Goal: Check status: Check status

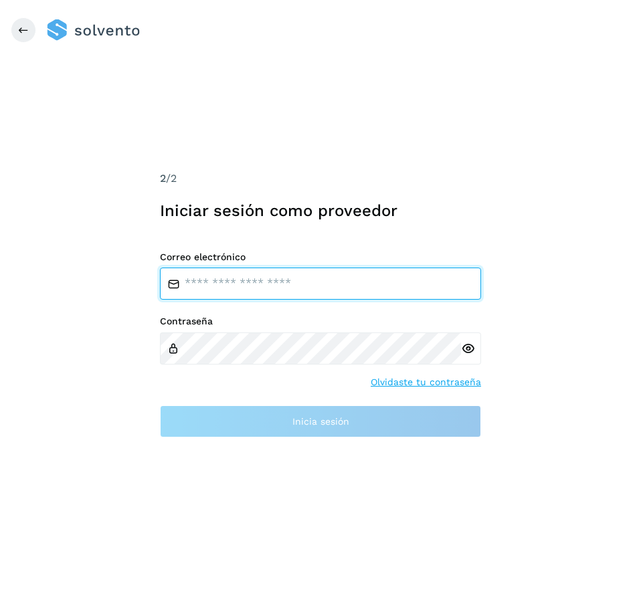
type input "**********"
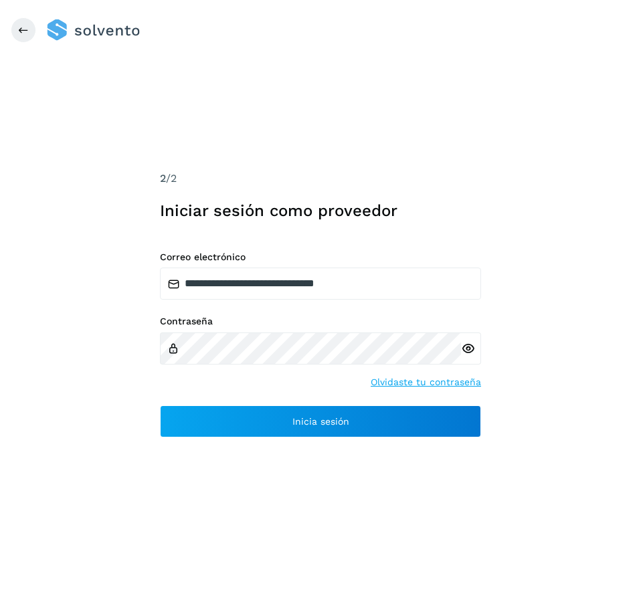
click at [101, 356] on div "**********" at bounding box center [320, 304] width 641 height 608
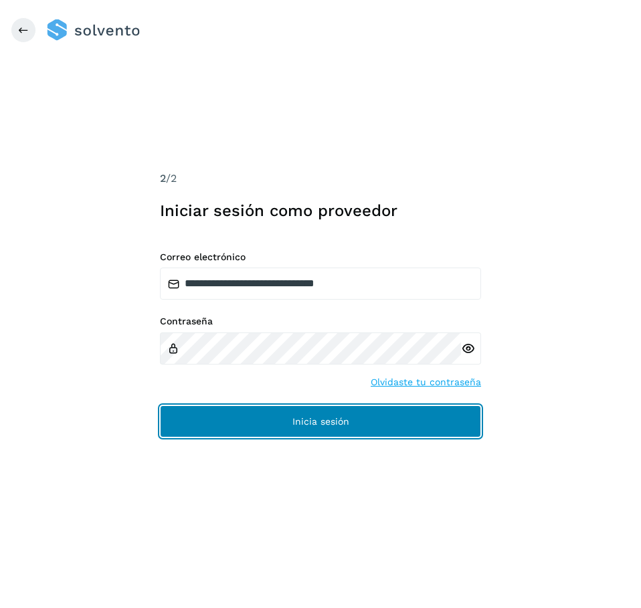
click at [255, 425] on button "Inicia sesión" at bounding box center [320, 421] width 321 height 32
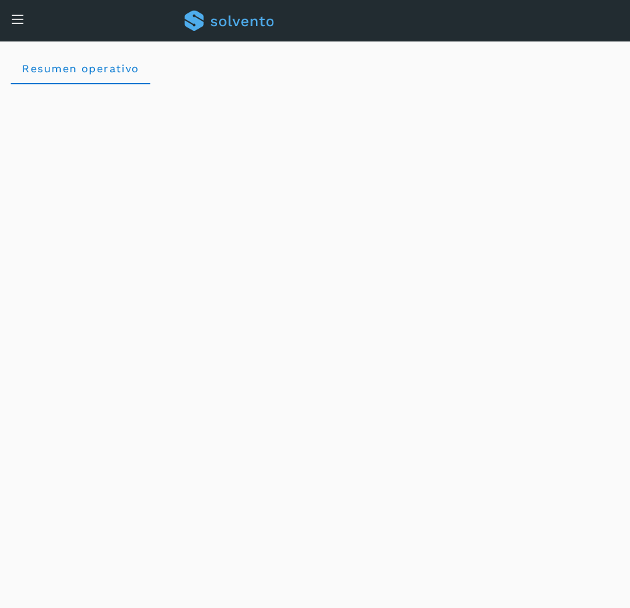
click at [14, 19] on icon at bounding box center [18, 19] width 14 height 14
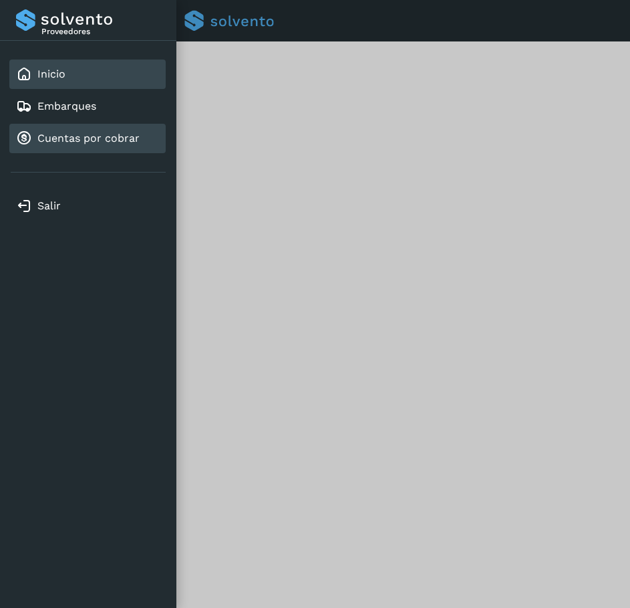
drag, startPoint x: 36, startPoint y: 200, endPoint x: 127, endPoint y: 132, distance: 113.3
click at [127, 132] on div "Proveedores Inicio Embarques Cuentas por cobrar Salir" at bounding box center [88, 304] width 177 height 608
click at [127, 132] on link "Cuentas por cobrar" at bounding box center [88, 138] width 102 height 13
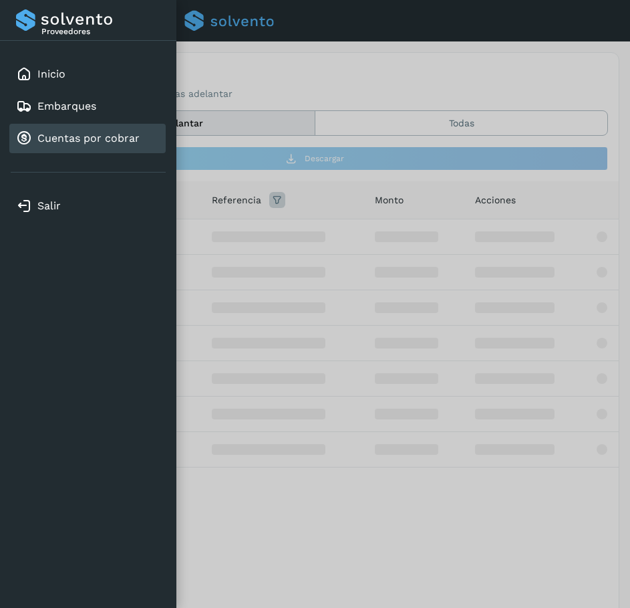
click at [121, 134] on link "Cuentas por cobrar" at bounding box center [88, 138] width 102 height 13
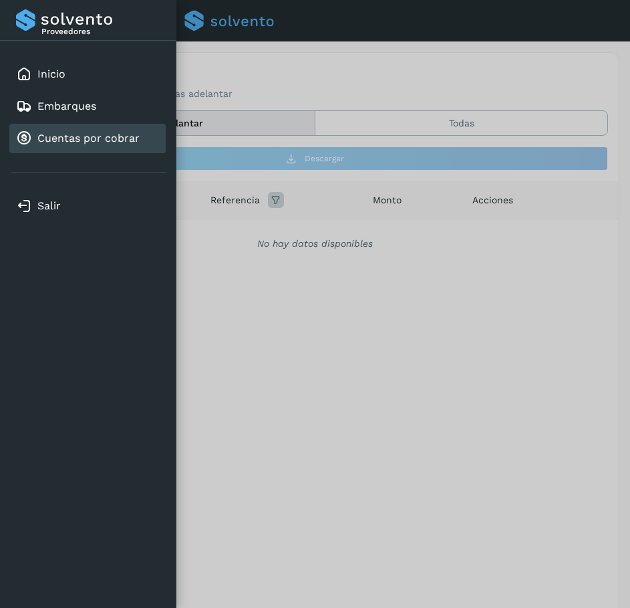
click at [380, 336] on div at bounding box center [315, 304] width 630 height 608
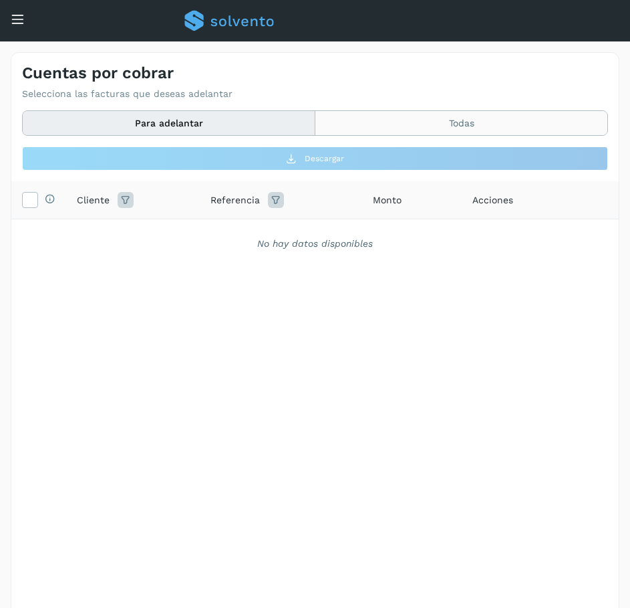
click at [463, 120] on button "Todas" at bounding box center [462, 123] width 292 height 25
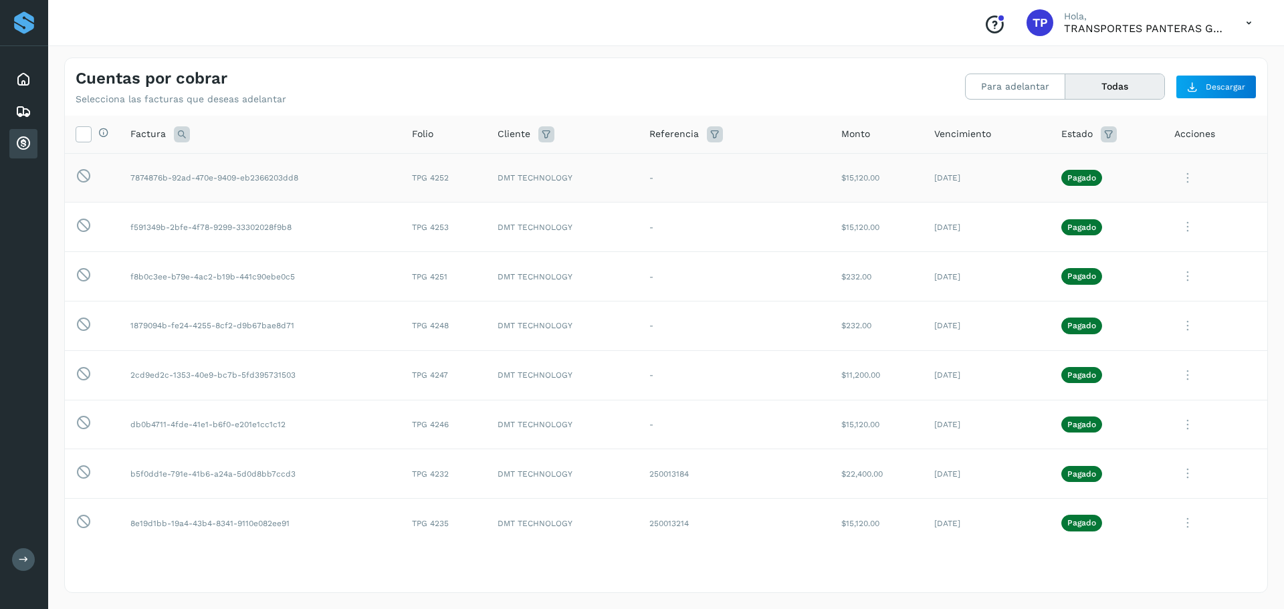
click at [640, 180] on p "Pagado" at bounding box center [1081, 177] width 29 height 9
click at [640, 170] on icon at bounding box center [1187, 177] width 27 height 27
click at [640, 209] on button "Ver Detalle" at bounding box center [1175, 210] width 159 height 26
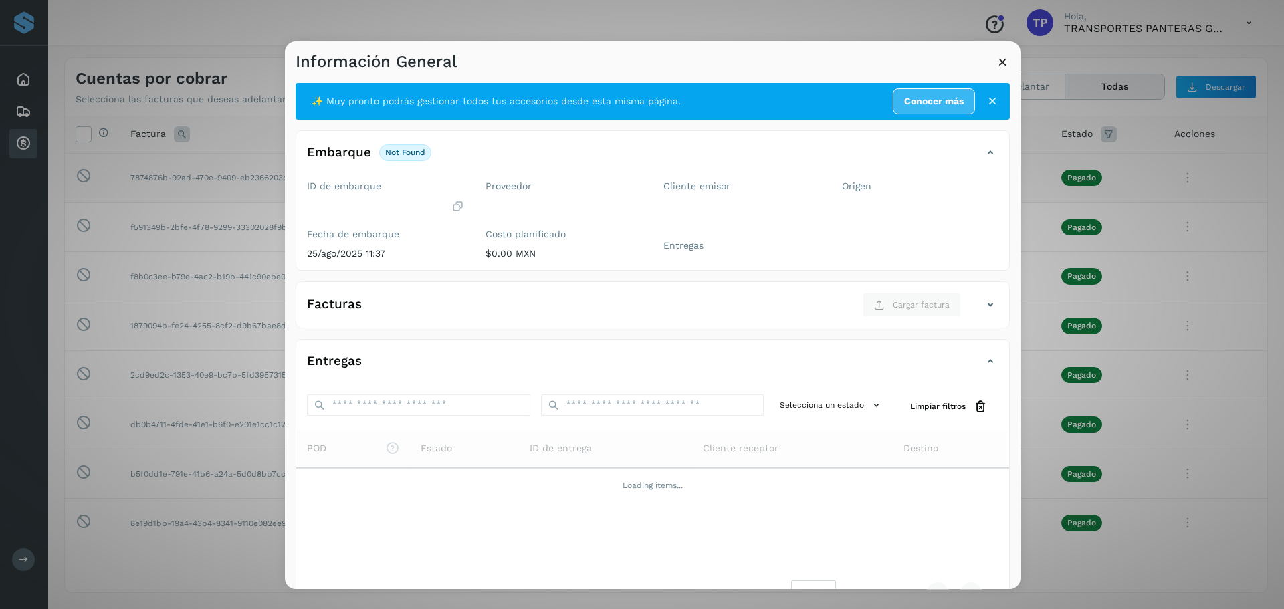
click at [640, 60] on icon at bounding box center [1003, 62] width 14 height 14
